Goal: Task Accomplishment & Management: Complete application form

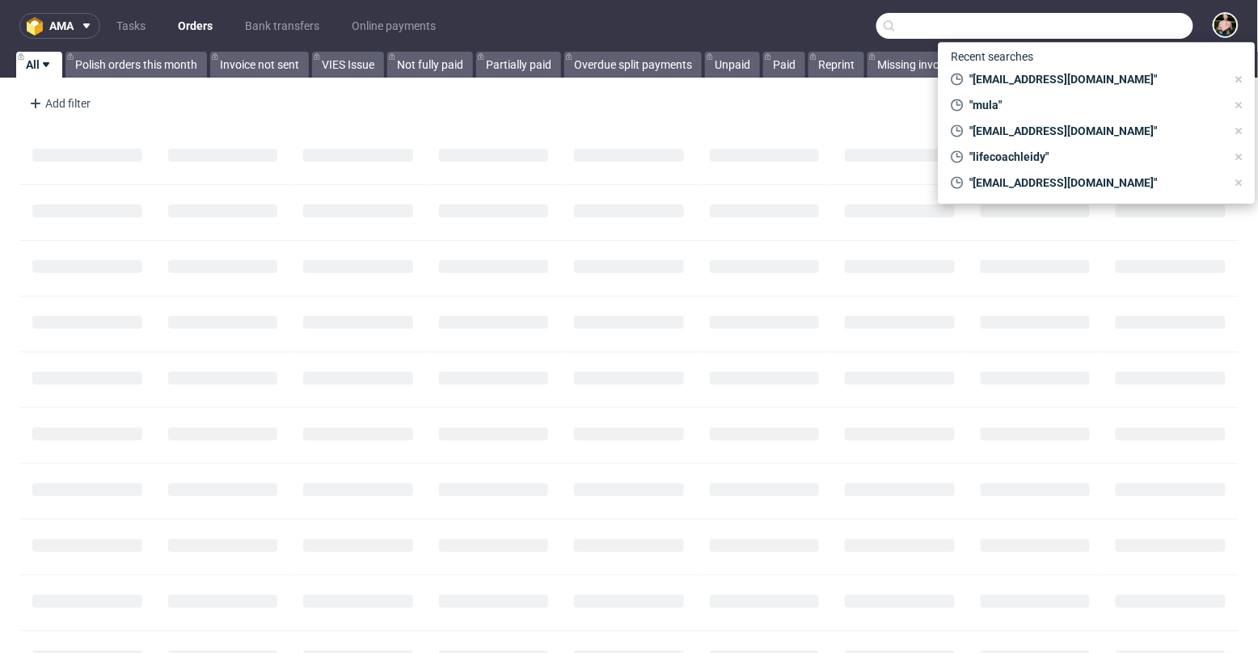
click at [1125, 24] on input "text" at bounding box center [1034, 26] width 317 height 26
paste input "[EMAIL_ADDRESS][DOMAIN_NAME]"
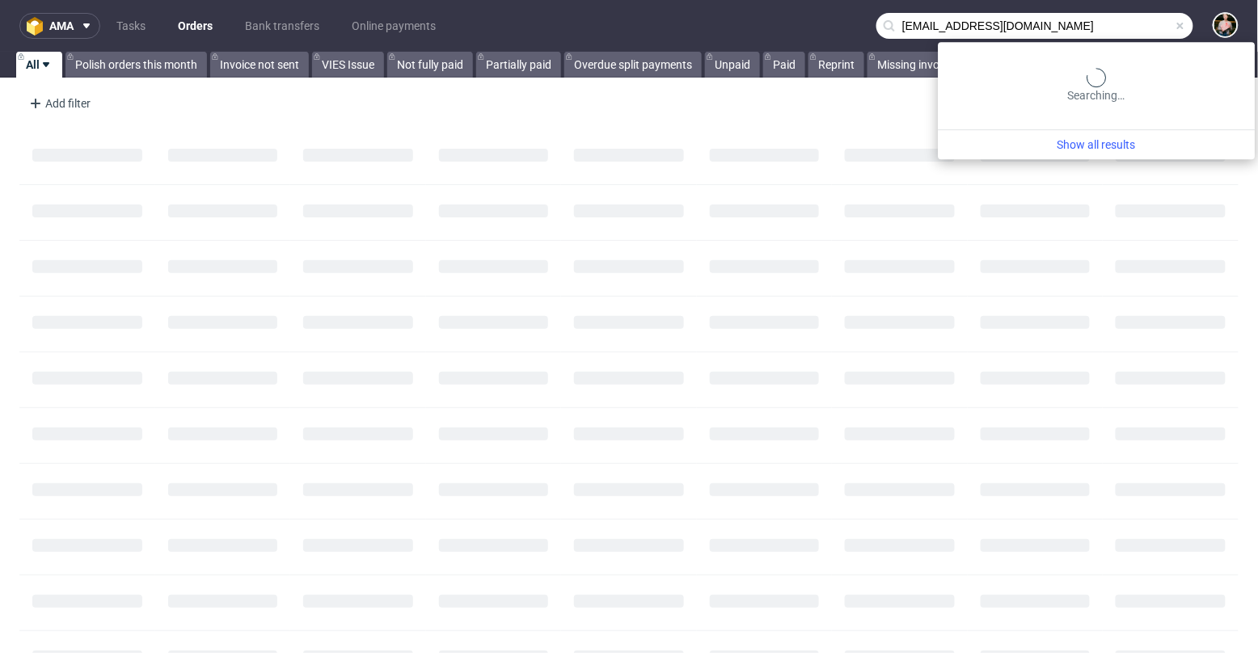
type input "[EMAIL_ADDRESS][DOMAIN_NAME]"
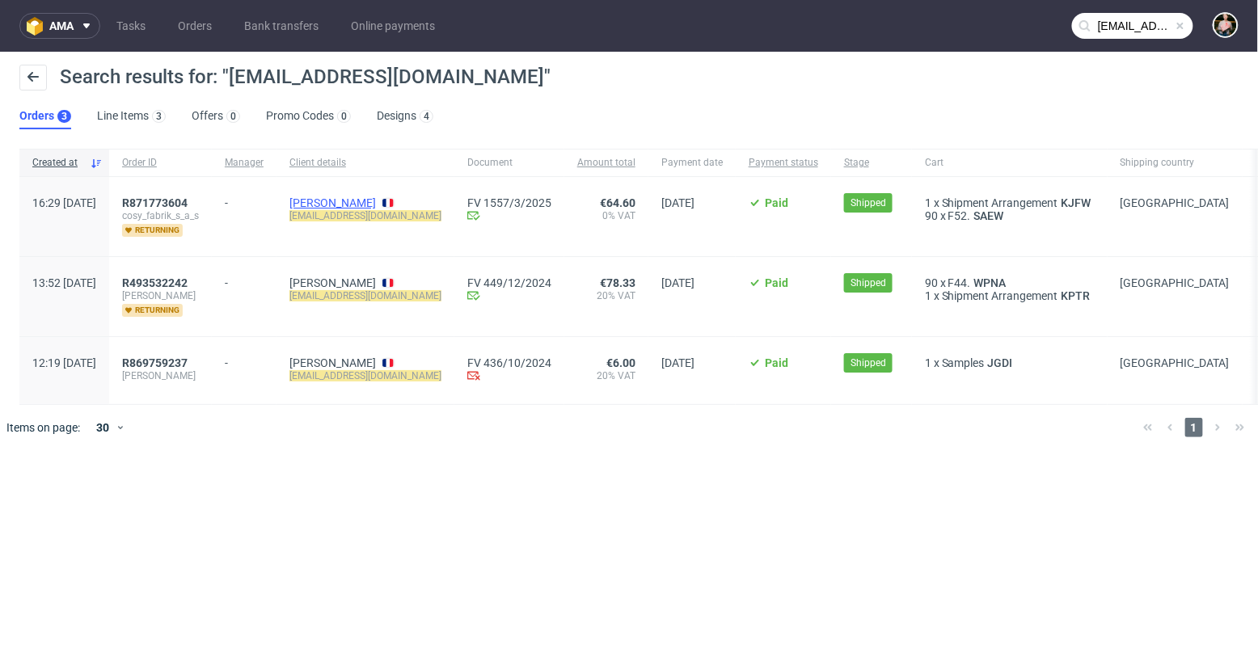
click at [365, 202] on link "[PERSON_NAME]" at bounding box center [332, 202] width 87 height 13
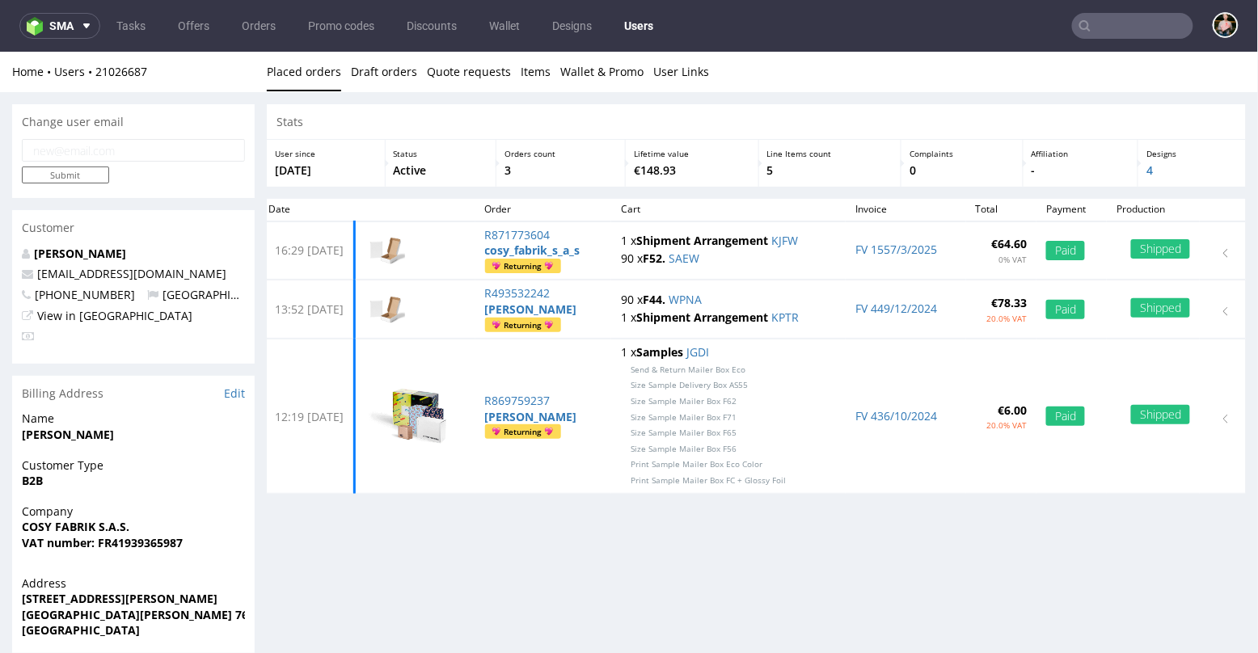
scroll to position [4, 0]
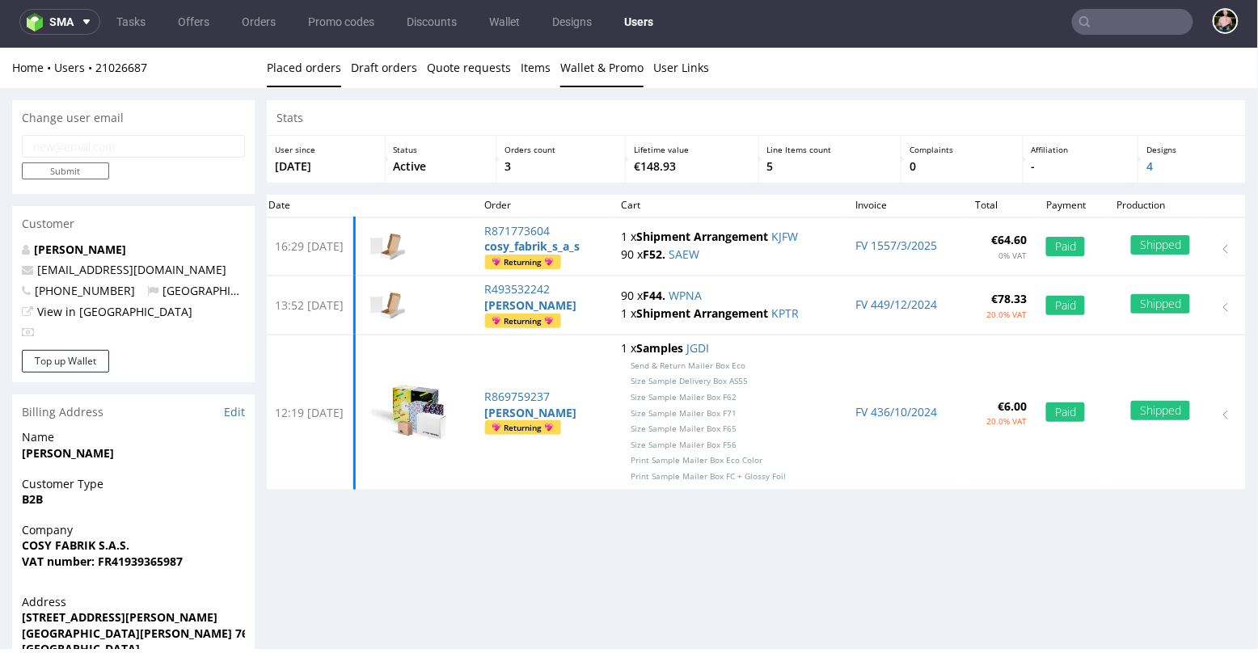
click at [560, 67] on link "Wallet & Promo" at bounding box center [601, 67] width 83 height 40
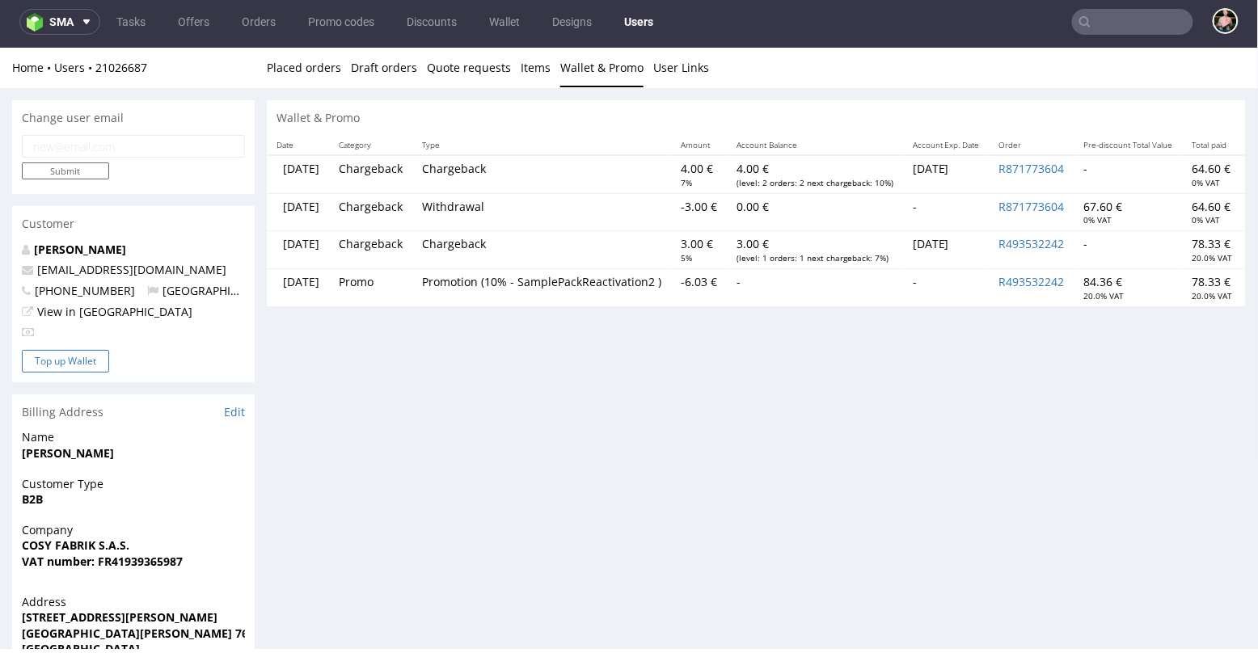
click at [67, 361] on button "Top up Wallet" at bounding box center [65, 360] width 87 height 23
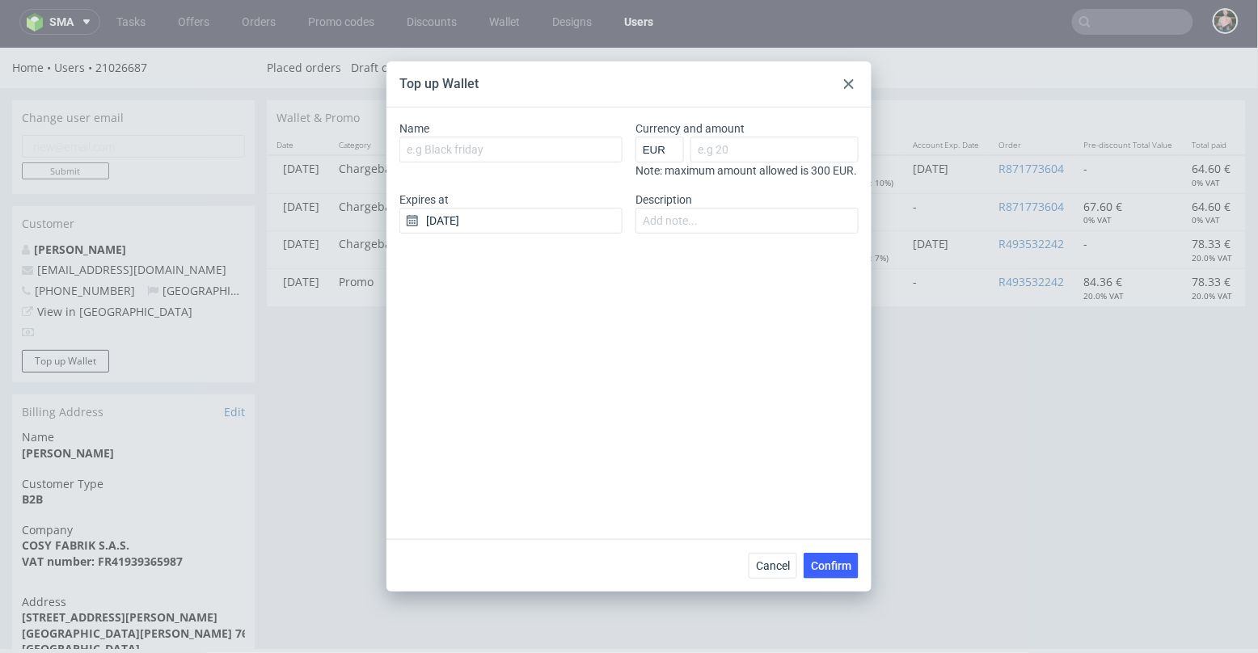
click at [487, 135] on div "Name" at bounding box center [510, 149] width 223 height 58
click at [476, 150] on input "Name" at bounding box center [510, 150] width 223 height 26
click at [743, 160] on input "Currency and amount" at bounding box center [774, 150] width 168 height 26
type input "30"
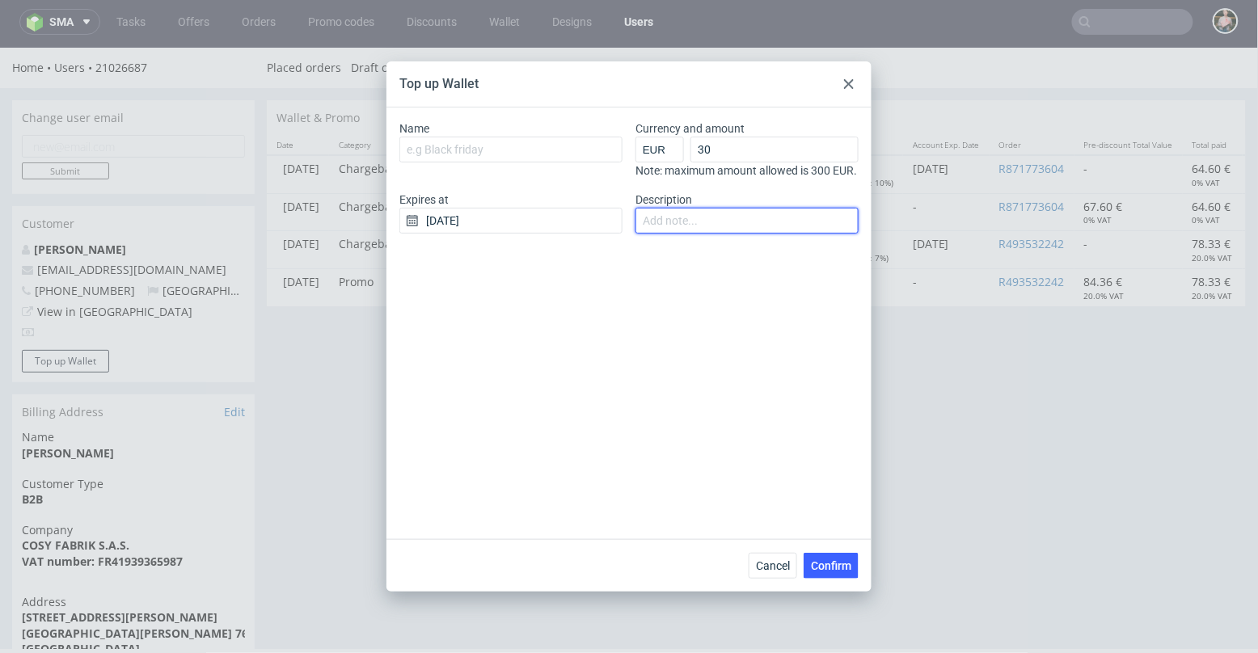
click at [733, 234] on input "Description" at bounding box center [746, 221] width 223 height 26
type input "top up"
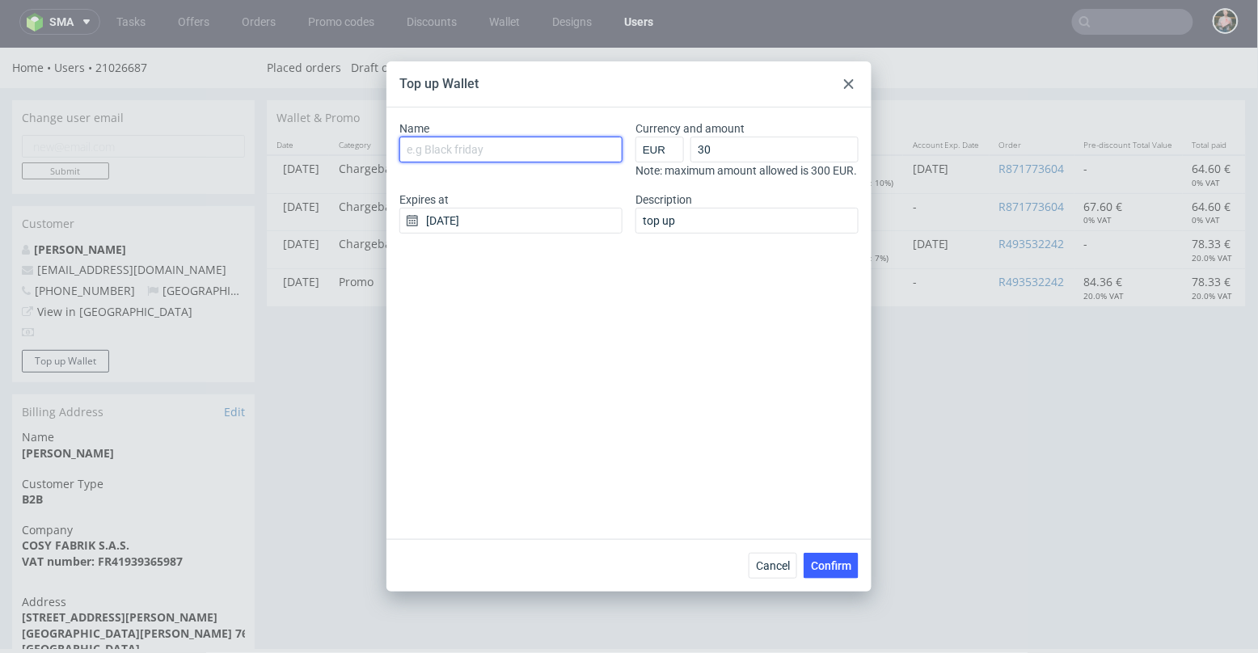
click at [473, 144] on input "Name" at bounding box center [510, 150] width 223 height 26
type input "g"
click at [407, 146] on input "Google reviews" at bounding box center [510, 150] width 223 height 26
click at [535, 150] on input "Top up Google reviews" at bounding box center [510, 150] width 223 height 26
type input "Top up Google reviews 1"
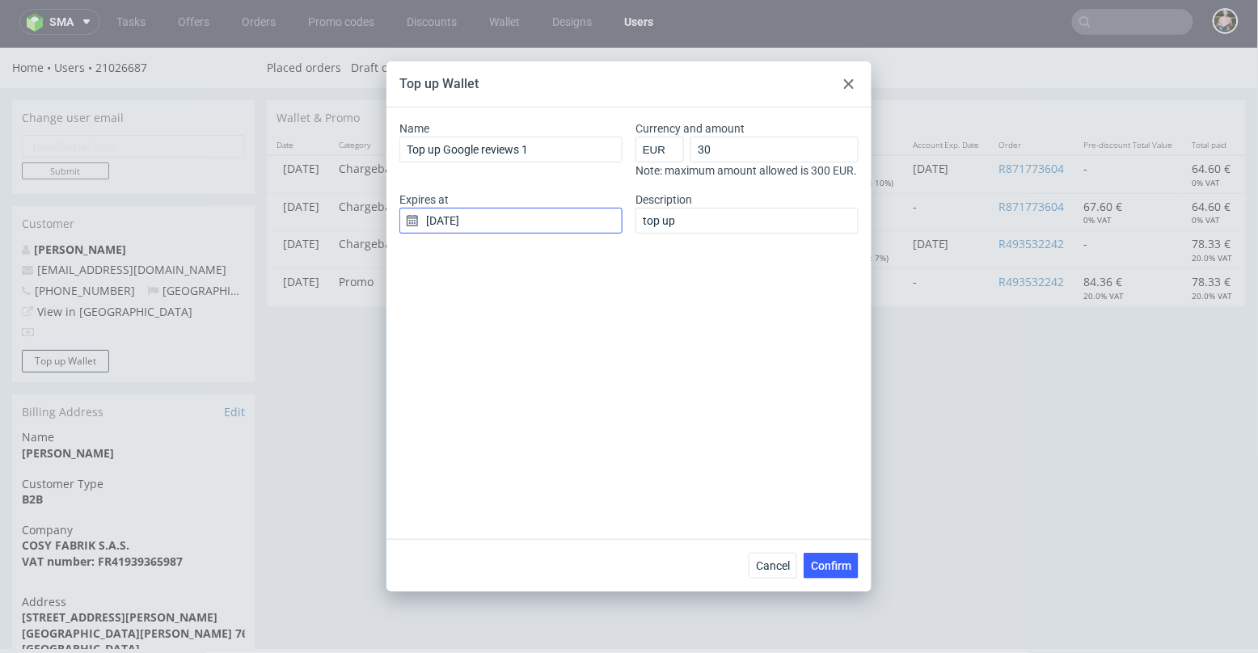
click at [483, 234] on input "[DATE]" at bounding box center [510, 221] width 223 height 26
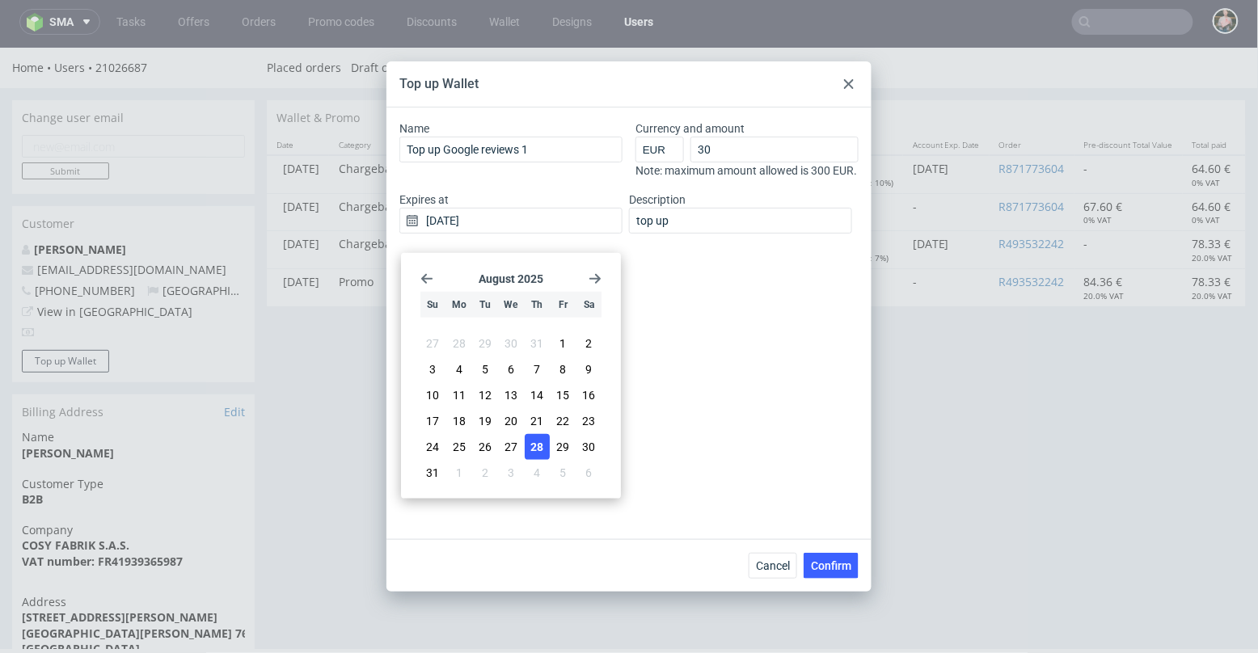
click at [587, 274] on section "[DATE]" at bounding box center [510, 278] width 181 height 13
click at [596, 275] on use "Go forward 1 month" at bounding box center [594, 279] width 11 height 10
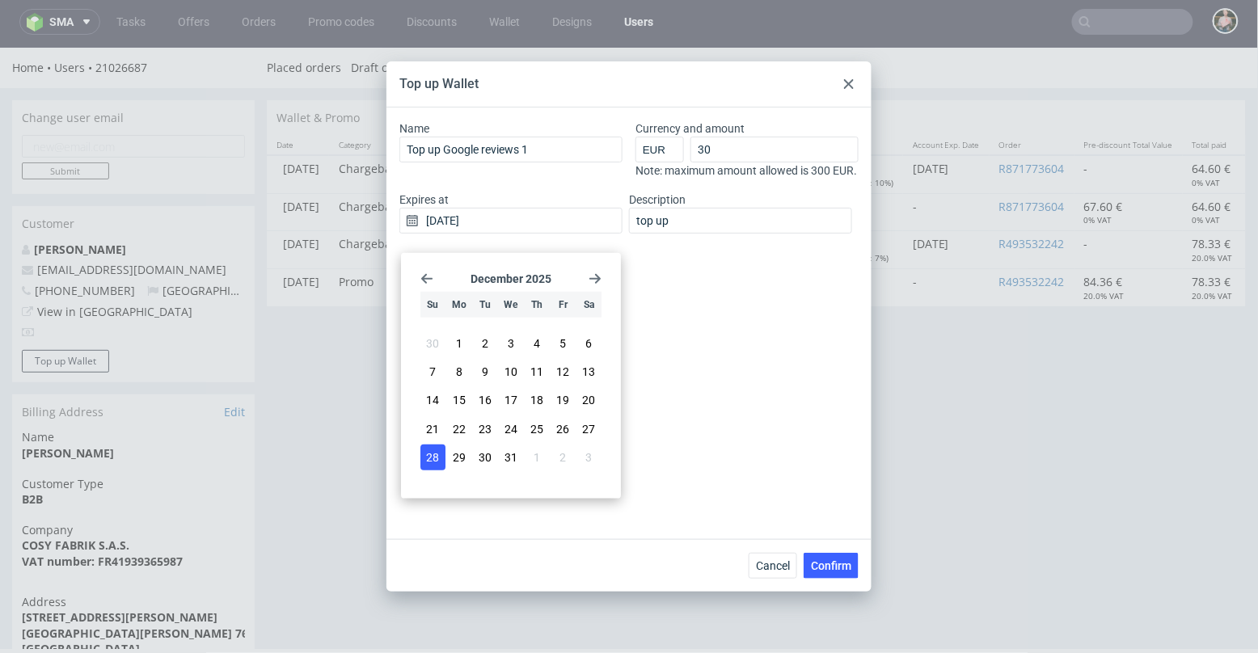
click at [441, 457] on button "28" at bounding box center [432, 458] width 25 height 26
type input "[DATE]"
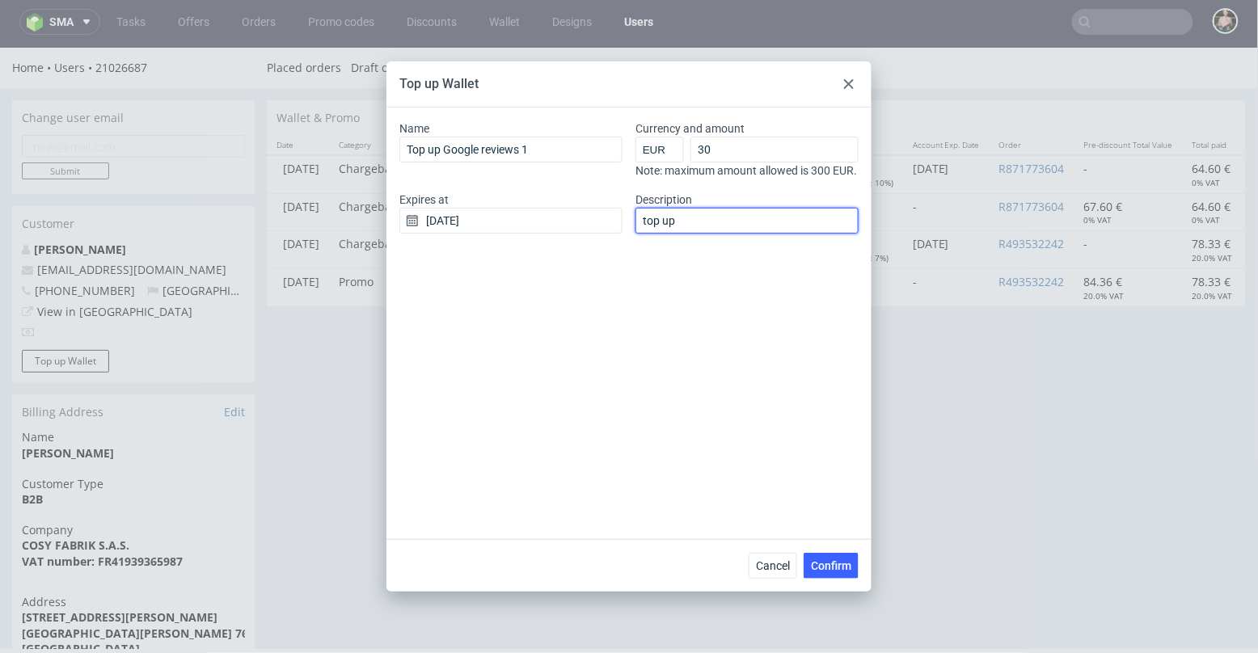
click at [701, 234] on input "top up" at bounding box center [746, 221] width 223 height 26
type input "top up for google reviews [PERSON_NAME]"
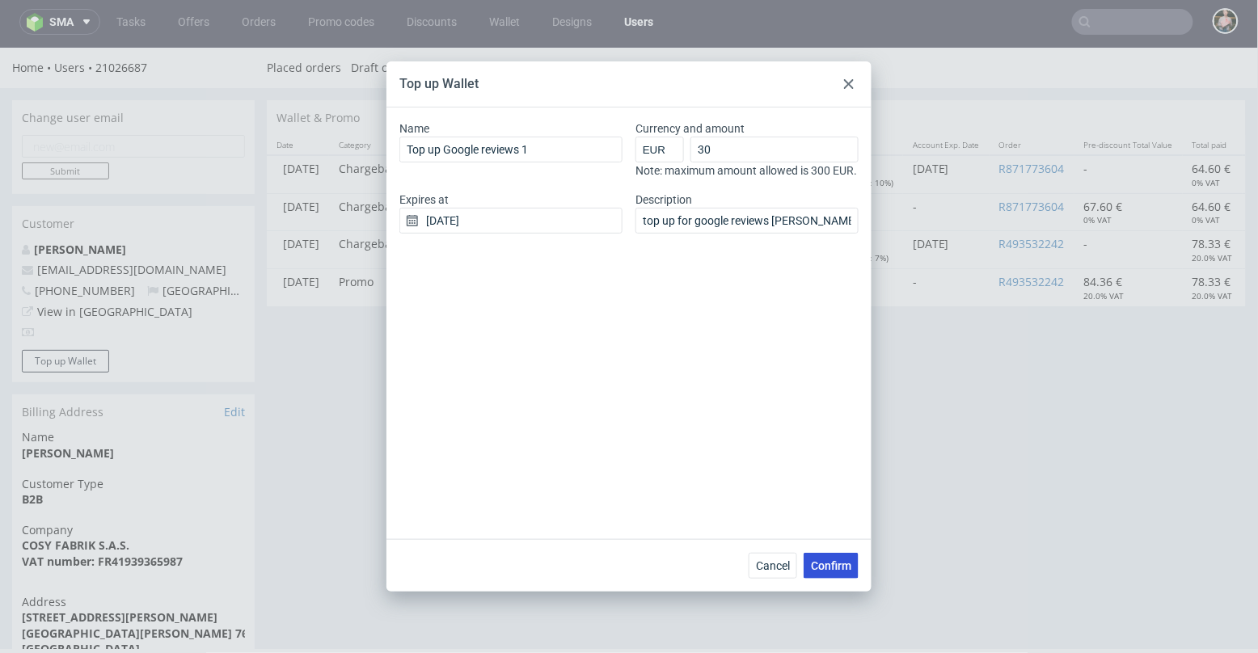
click at [829, 565] on span "Confirm" at bounding box center [831, 565] width 40 height 11
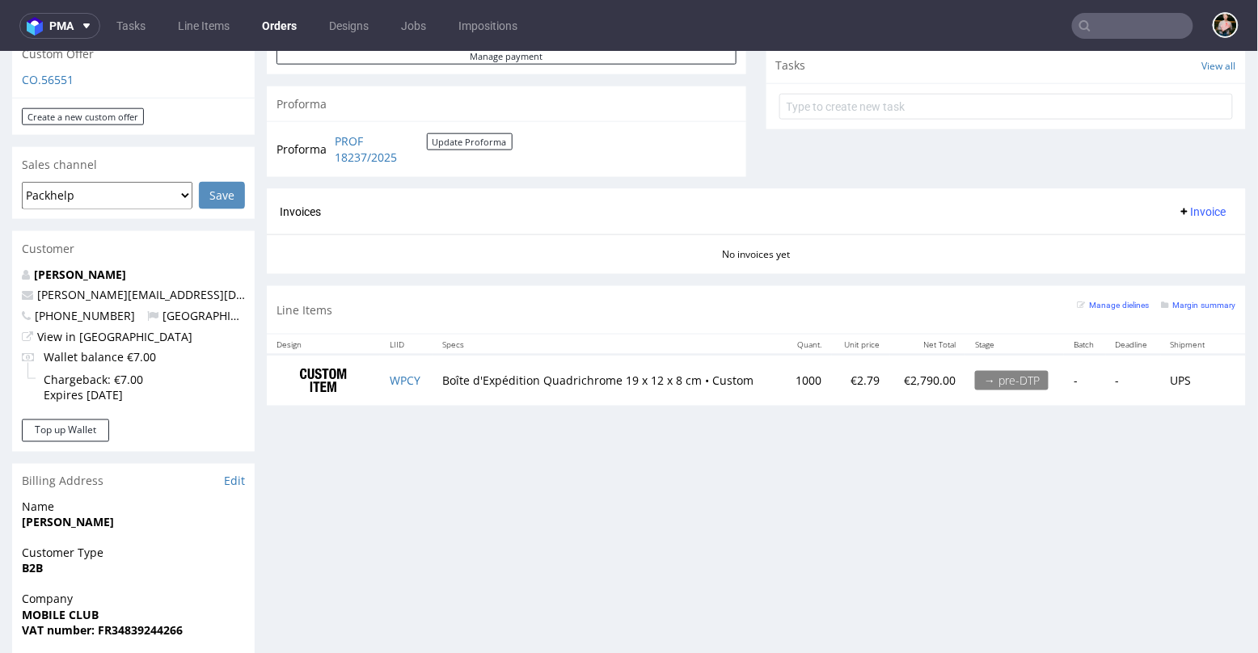
scroll to position [567, 0]
